Goal: Transaction & Acquisition: Book appointment/travel/reservation

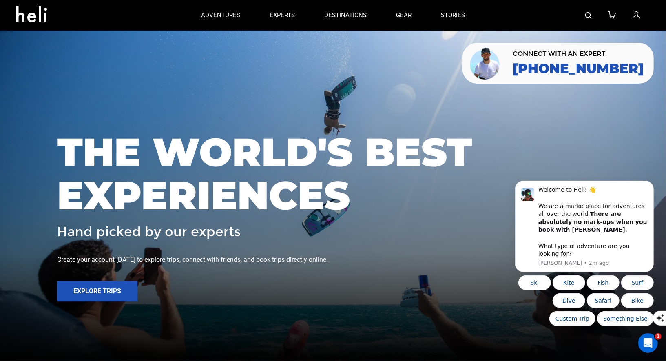
click at [593, 15] on div at bounding box center [565, 15] width 170 height 31
click at [590, 15] on img at bounding box center [588, 15] width 7 height 7
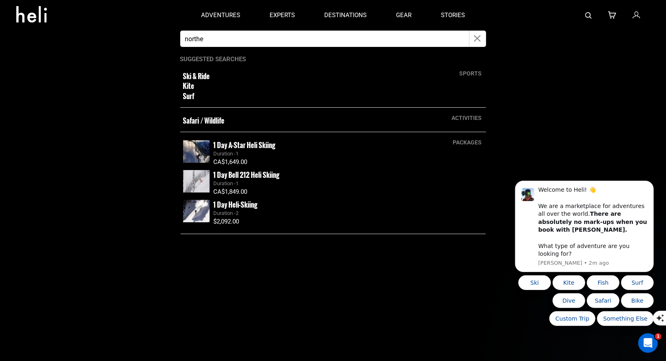
type input "Northern Escape heli"
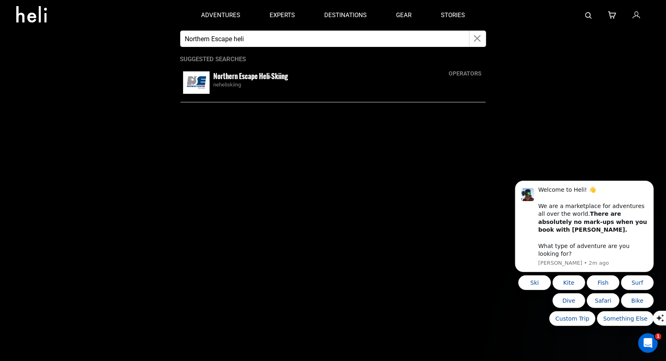
click at [255, 70] on div "Northern Escape Heli-Skiing neheliskiing" at bounding box center [333, 82] width 306 height 27
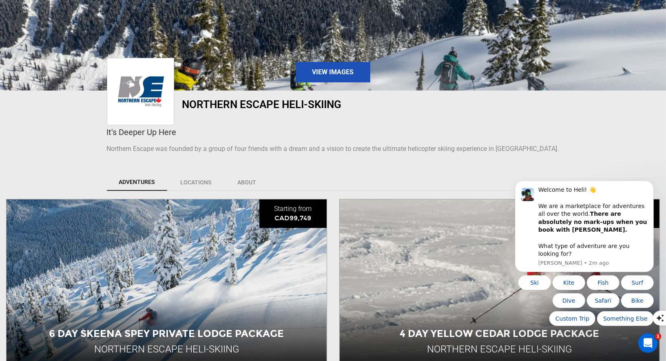
scroll to position [185, 0]
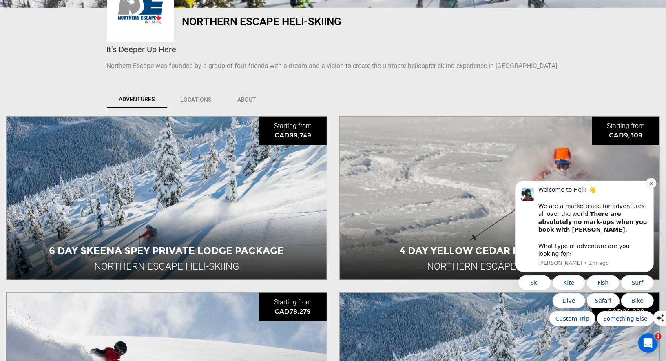
click at [648, 188] on button "Dismiss notification" at bounding box center [651, 182] width 11 height 11
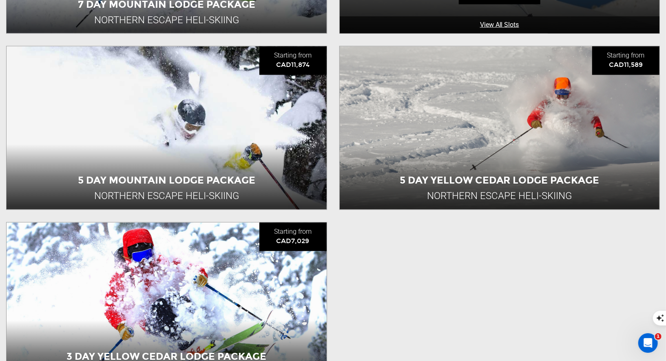
scroll to position [1063, 0]
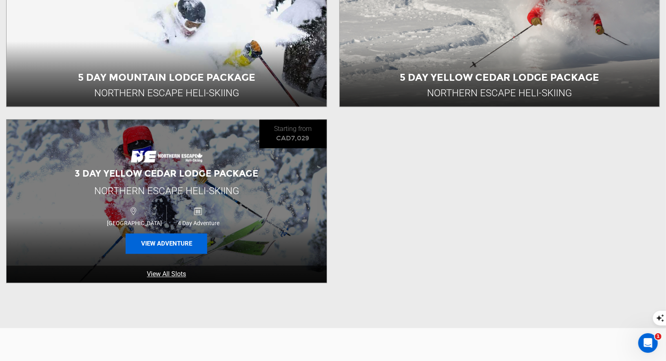
click at [189, 242] on button "View Adventure" at bounding box center [167, 243] width 82 height 20
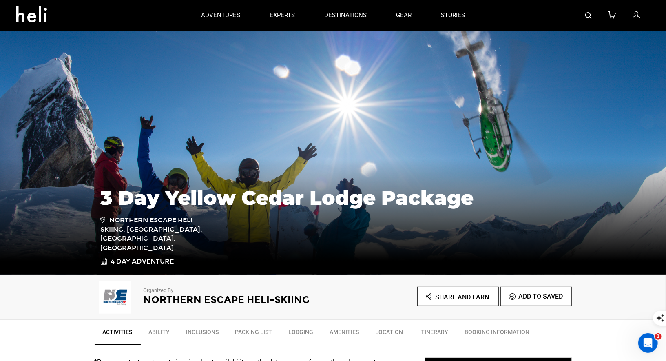
click at [586, 17] on img at bounding box center [588, 15] width 7 height 7
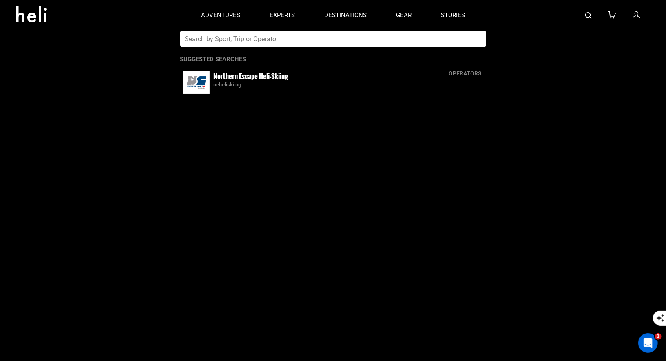
click at [378, 37] on input "text" at bounding box center [324, 39] width 289 height 16
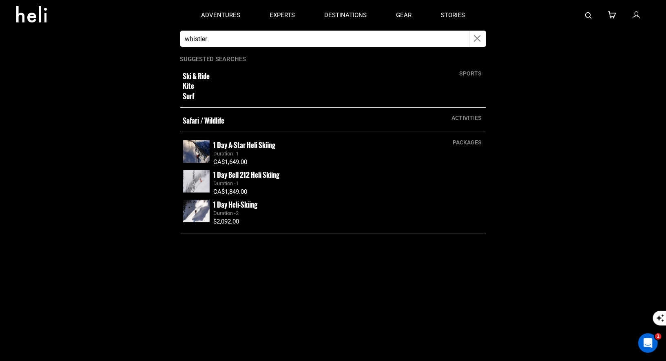
type input "whistler"
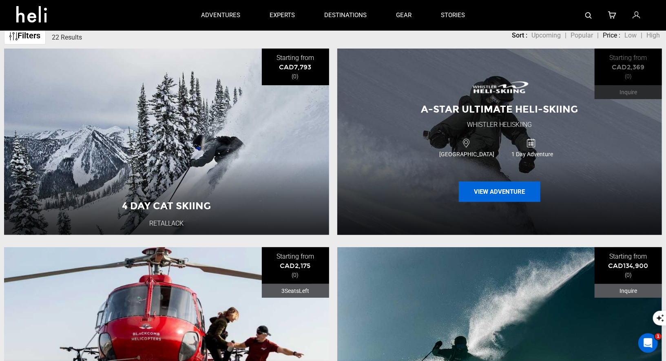
scroll to position [87, 0]
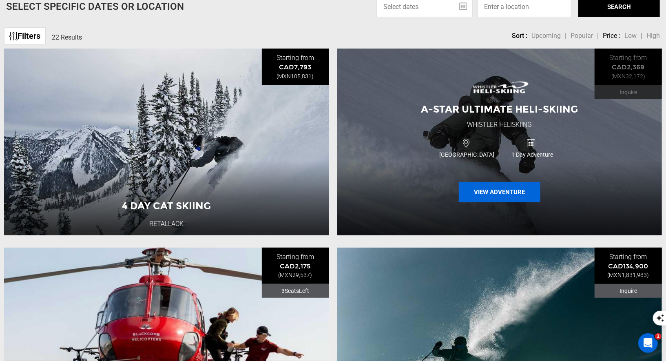
click at [493, 195] on button "View Adventure" at bounding box center [500, 192] width 82 height 20
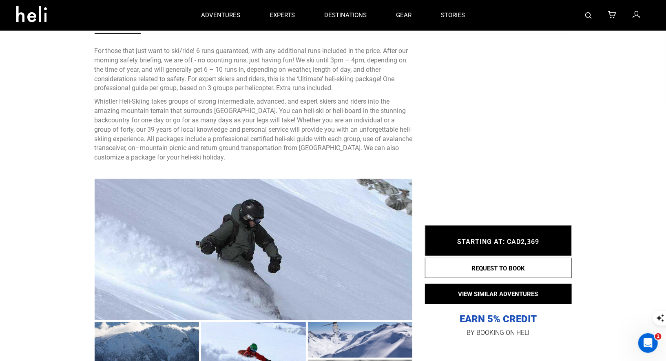
scroll to position [165, 0]
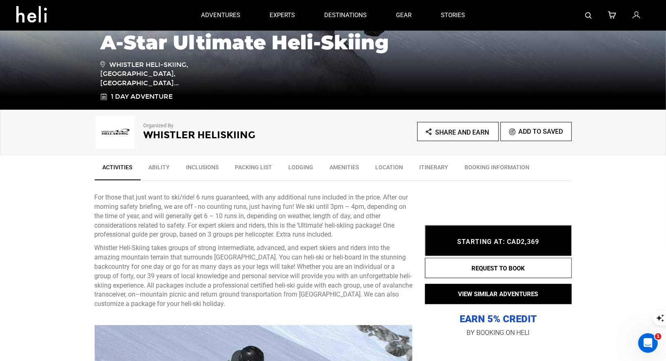
click at [591, 15] on img at bounding box center [588, 15] width 7 height 7
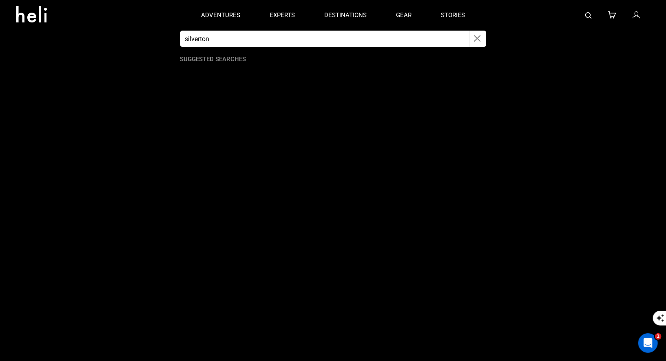
type input "silverton"
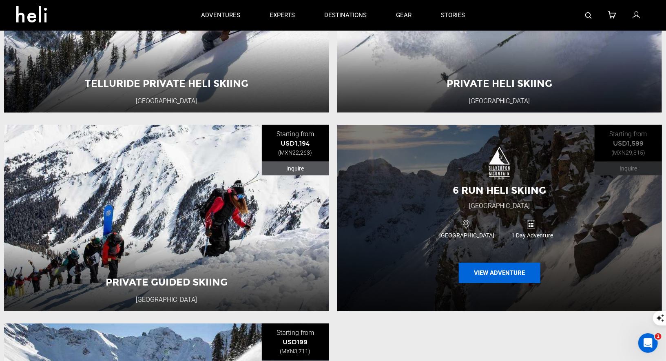
click at [489, 273] on button "View Adventure" at bounding box center [500, 273] width 82 height 20
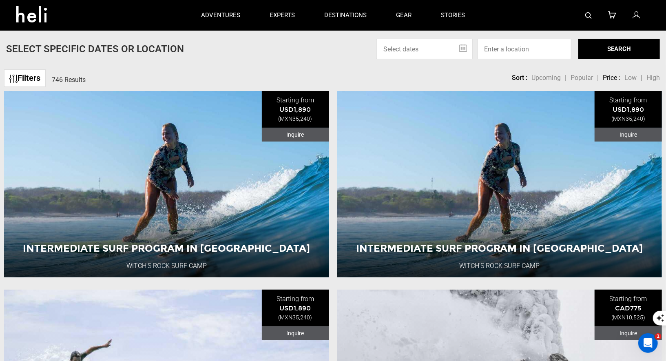
click at [593, 15] on div at bounding box center [565, 15] width 170 height 31
click at [584, 17] on div at bounding box center [565, 15] width 170 height 31
click at [588, 15] on img at bounding box center [588, 15] width 7 height 7
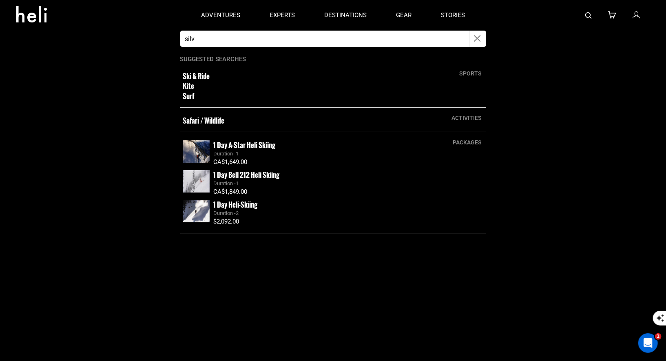
type input "silverton"
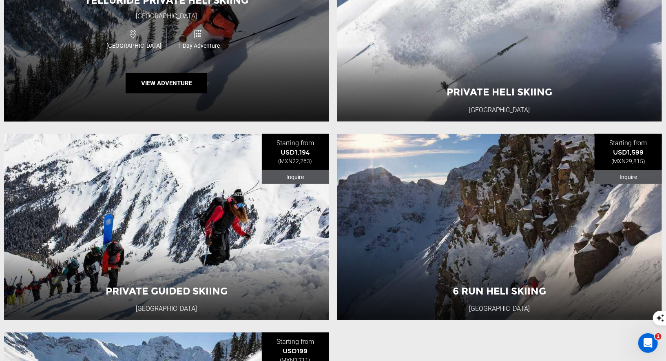
scroll to position [242, 0]
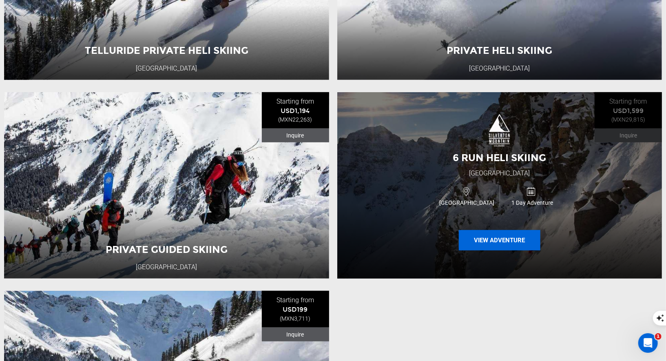
click at [505, 246] on button "View Adventure" at bounding box center [500, 240] width 82 height 20
